Goal: Task Accomplishment & Management: Use online tool/utility

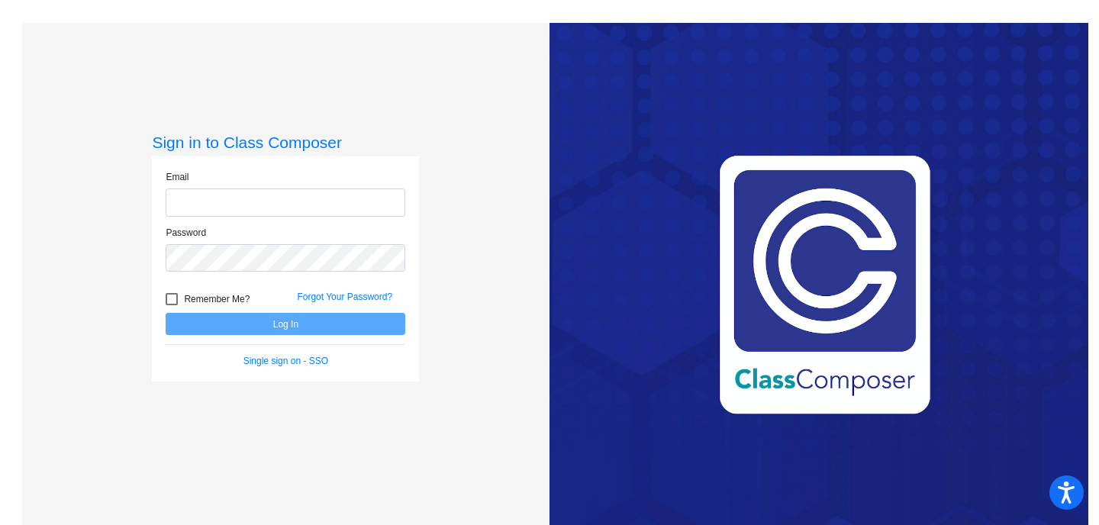
type input "[EMAIL_ADDRESS][DOMAIN_NAME]"
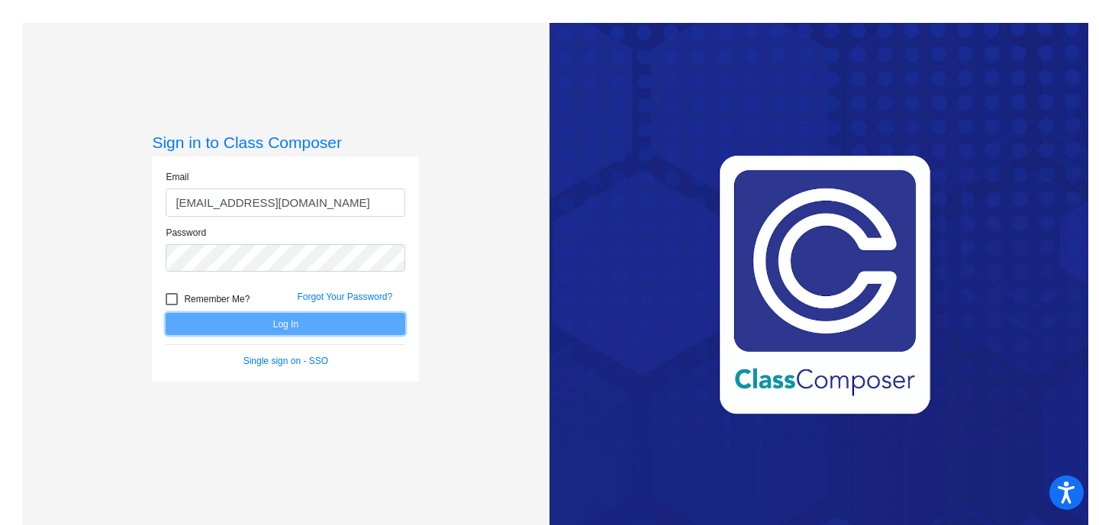
click at [325, 329] on button "Log In" at bounding box center [286, 324] width 240 height 22
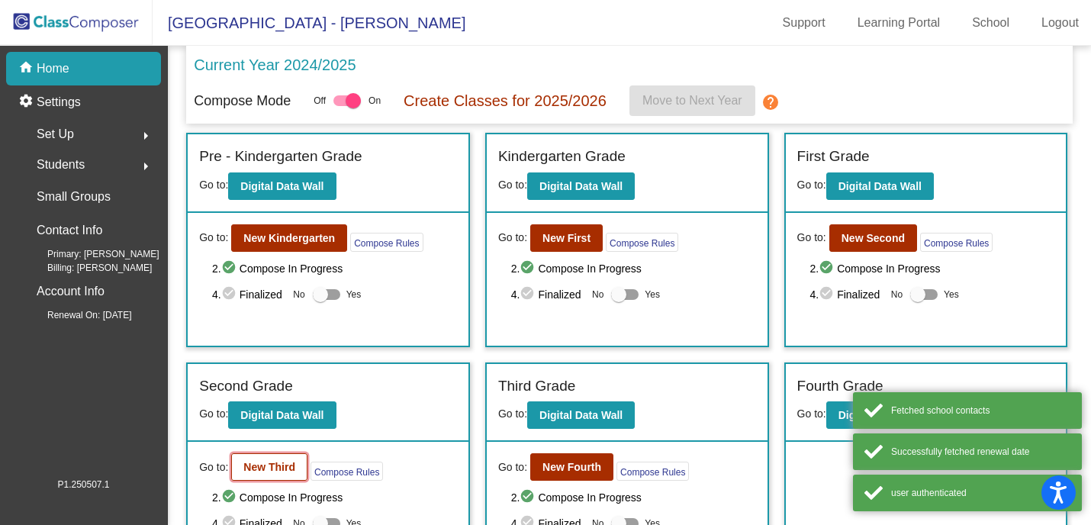
click at [295, 466] on b "New Third" at bounding box center [269, 467] width 52 height 12
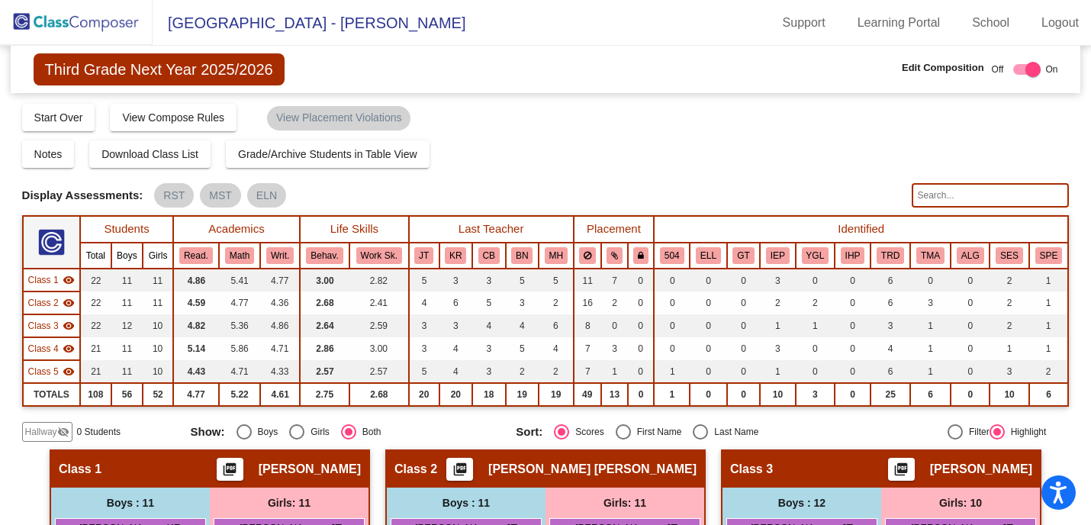
click at [942, 192] on input "text" at bounding box center [990, 195] width 157 height 24
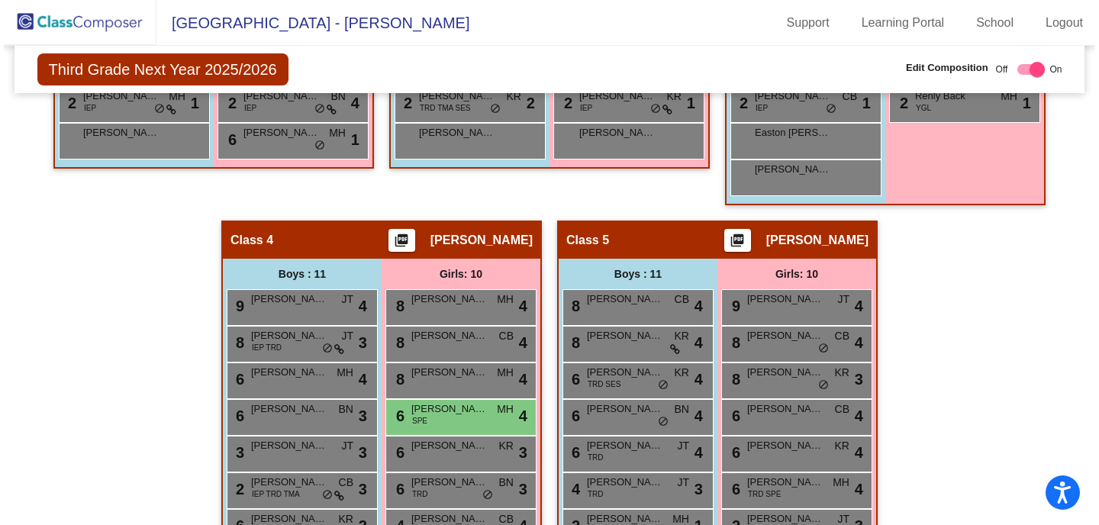
scroll to position [42, 0]
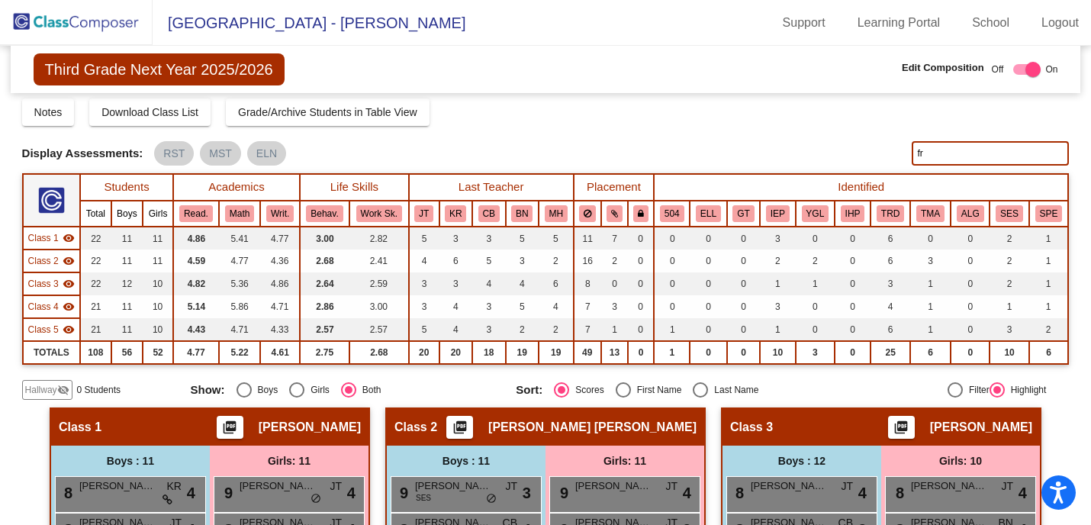
click at [940, 155] on input "fr" at bounding box center [990, 153] width 157 height 24
type input "f"
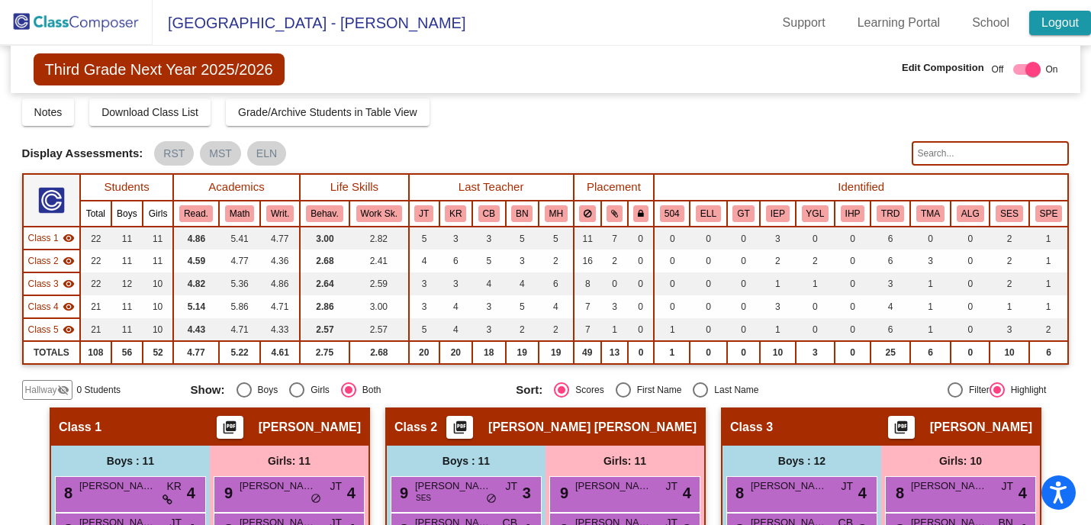
click at [1059, 22] on link "Logout" at bounding box center [1061, 23] width 62 height 24
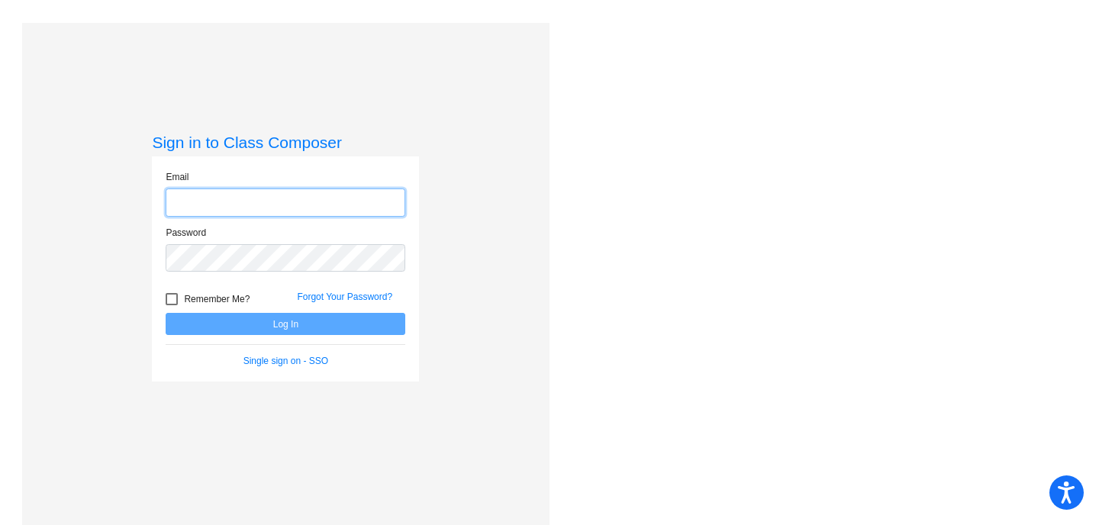
type input "[EMAIL_ADDRESS][DOMAIN_NAME]"
